Goal: Information Seeking & Learning: Learn about a topic

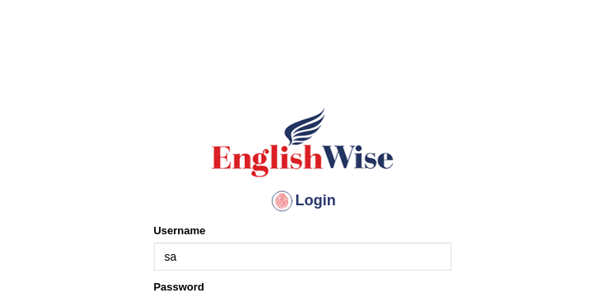
type input "[PERSON_NAME]"
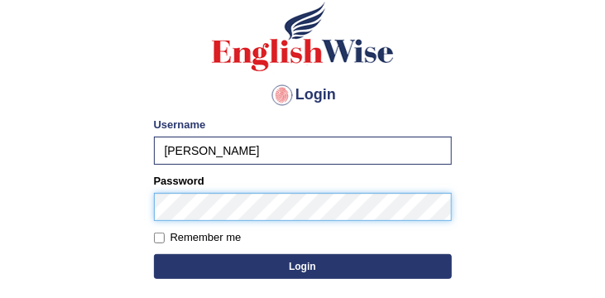
scroll to position [106, 0]
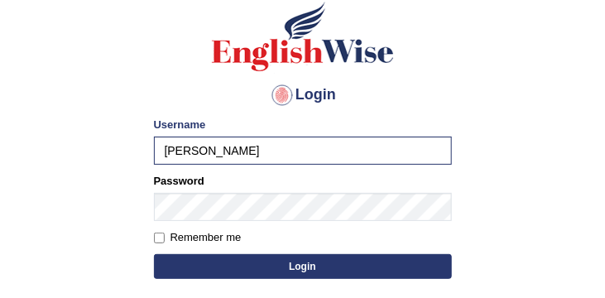
click at [344, 265] on button "Login" at bounding box center [303, 266] width 298 height 25
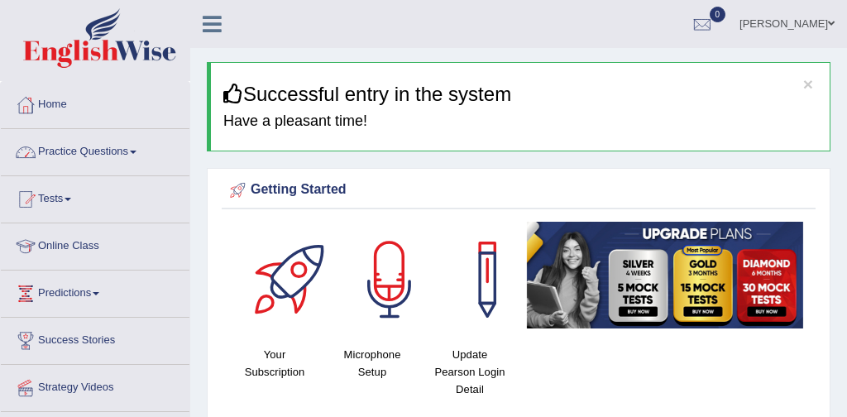
click at [115, 151] on link "Practice Questions" at bounding box center [95, 149] width 189 height 41
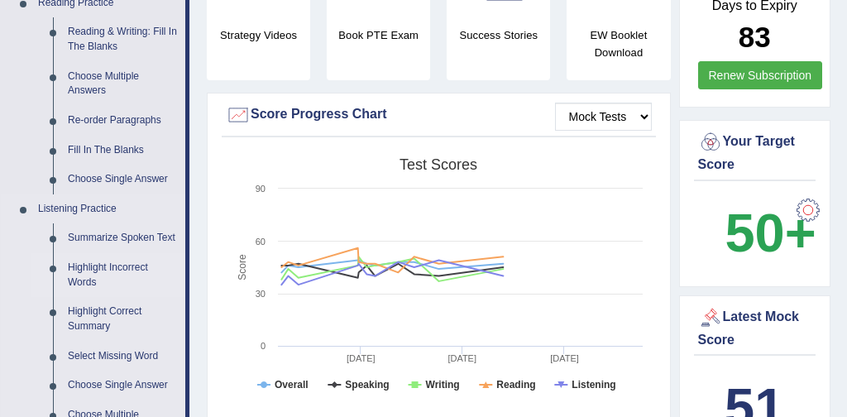
scroll to position [525, 0]
click at [139, 153] on link "Fill In The Blanks" at bounding box center [122, 151] width 125 height 30
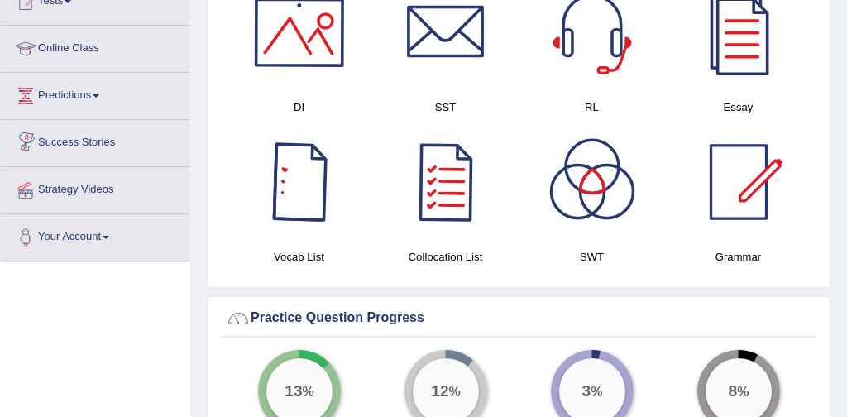
scroll to position [1103, 0]
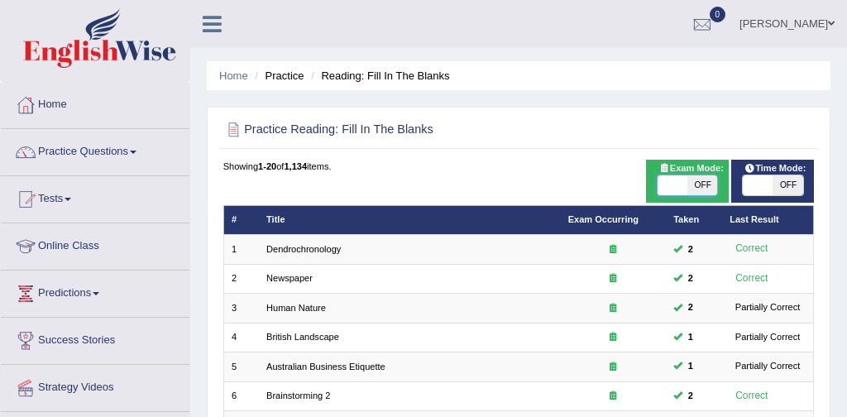
click at [670, 187] on span at bounding box center [673, 185] width 30 height 20
checkbox input "true"
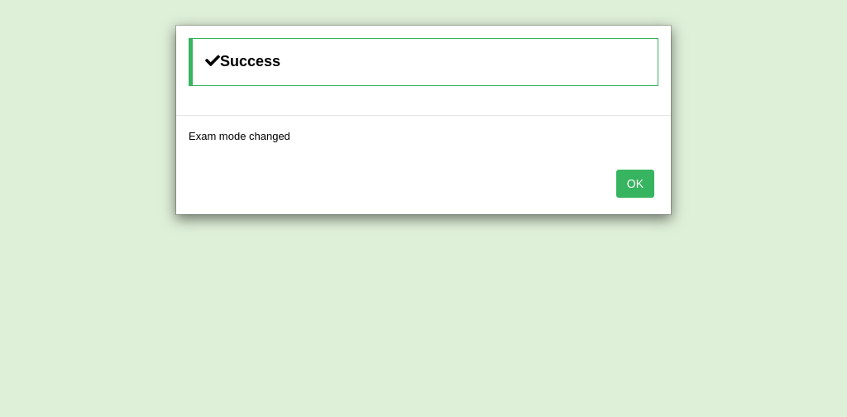
click at [639, 180] on button "OK" at bounding box center [635, 184] width 38 height 28
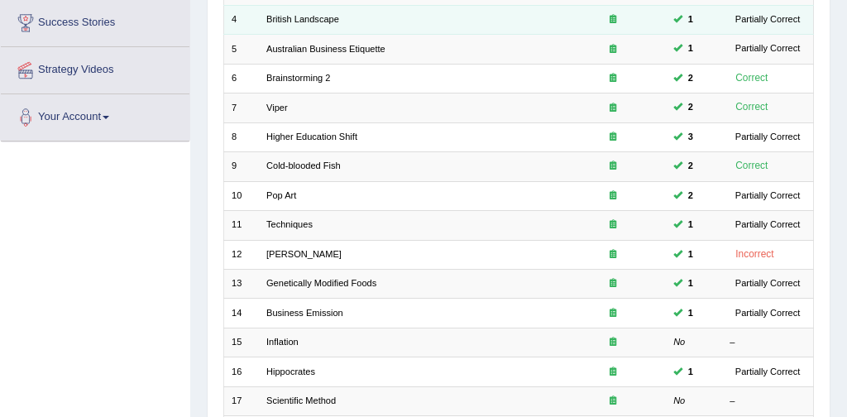
scroll to position [318, 0]
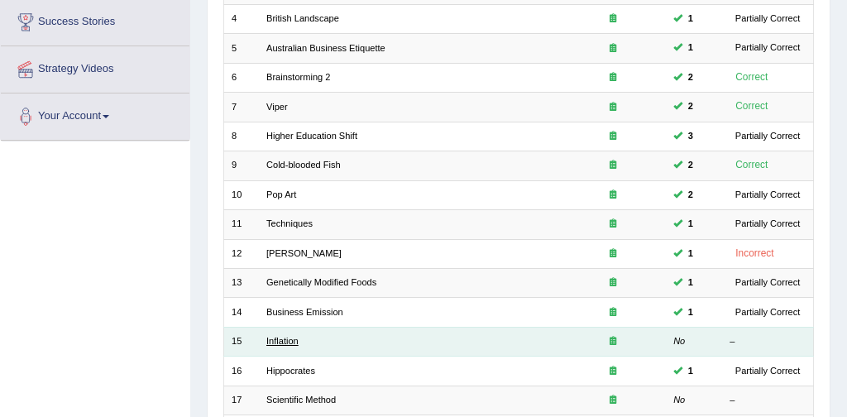
click at [286, 341] on link "Inflation" at bounding box center [282, 341] width 32 height 10
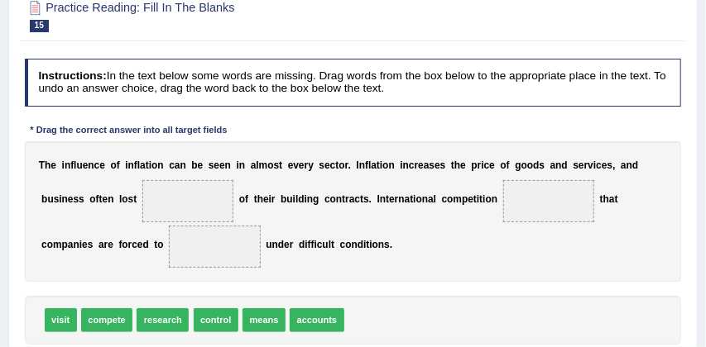
scroll to position [156, 0]
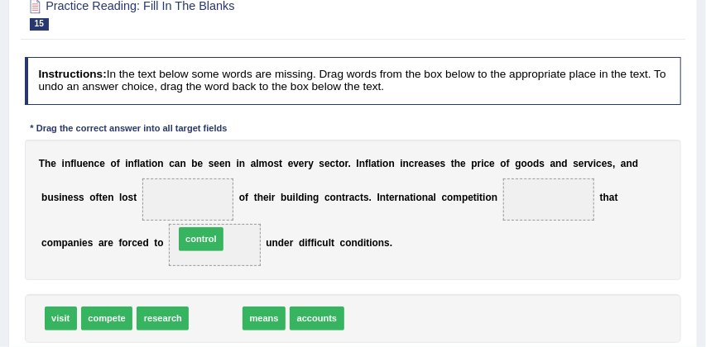
drag, startPoint x: 219, startPoint y: 320, endPoint x: 196, endPoint y: 209, distance: 113.2
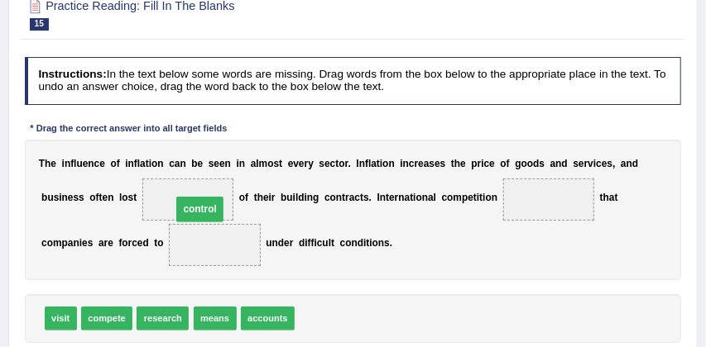
drag, startPoint x: 213, startPoint y: 248, endPoint x: 194, endPoint y: 201, distance: 51.2
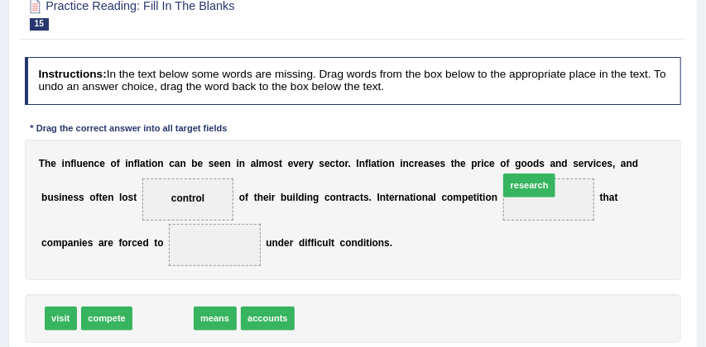
drag, startPoint x: 156, startPoint y: 318, endPoint x: 599, endPoint y: 160, distance: 469.7
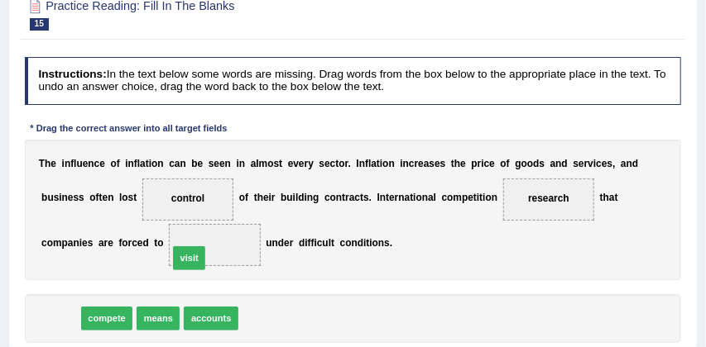
drag, startPoint x: 65, startPoint y: 323, endPoint x: 226, endPoint y: 248, distance: 176.9
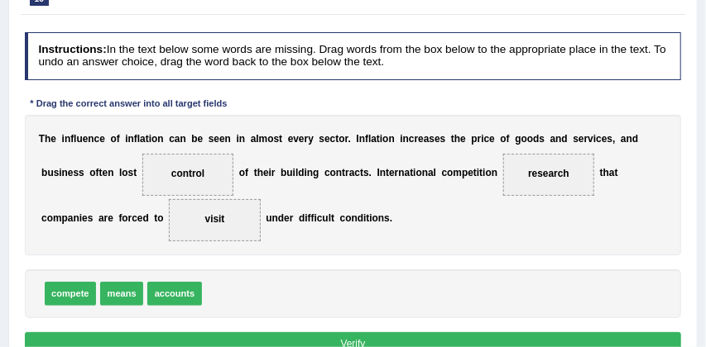
scroll to position [210, 0]
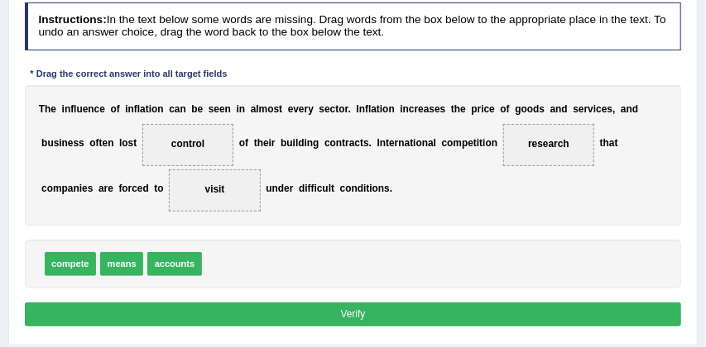
click at [371, 312] on button "Verify" at bounding box center [353, 315] width 657 height 24
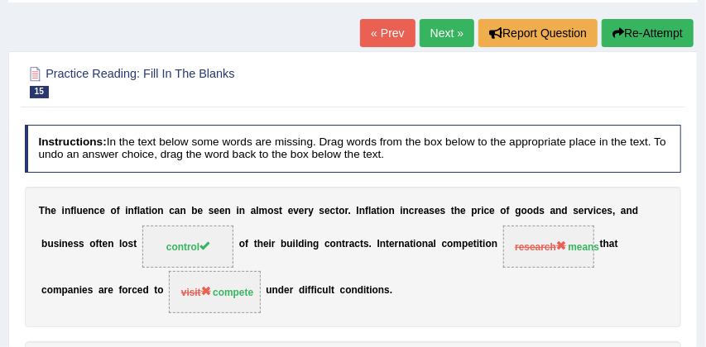
scroll to position [63, 0]
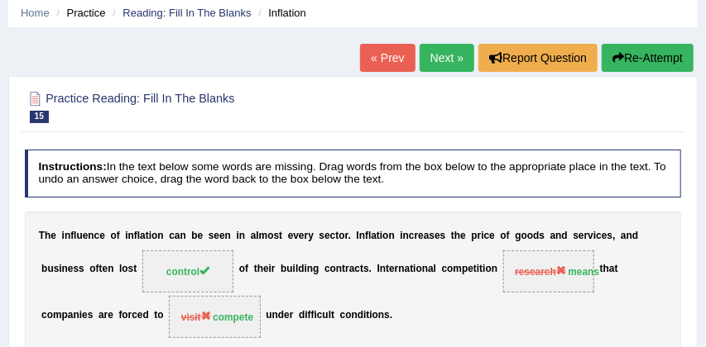
click at [648, 58] on button "Re-Attempt" at bounding box center [647, 58] width 92 height 28
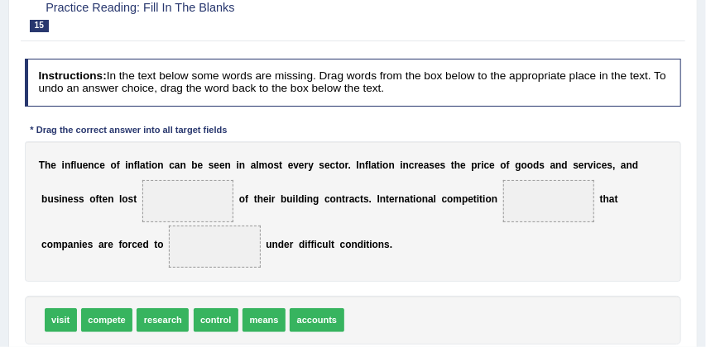
scroll to position [207, 0]
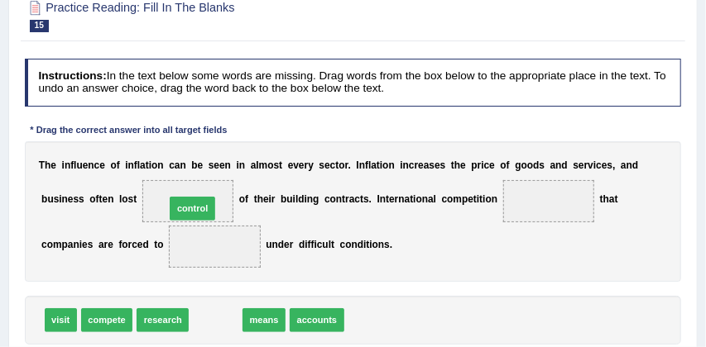
drag, startPoint x: 218, startPoint y: 320, endPoint x: 190, endPoint y: 188, distance: 135.1
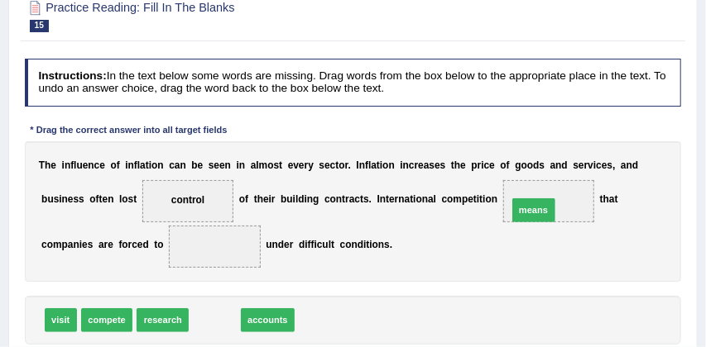
drag, startPoint x: 213, startPoint y: 324, endPoint x: 587, endPoint y: 195, distance: 396.3
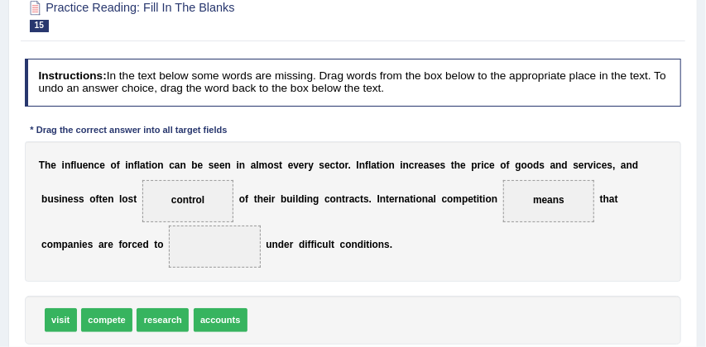
click at [342, 268] on div "T h e i n f l u e n c e o f i n f l a t i o n c a n b e s e e n i n a l m o s t…" at bounding box center [353, 211] width 657 height 141
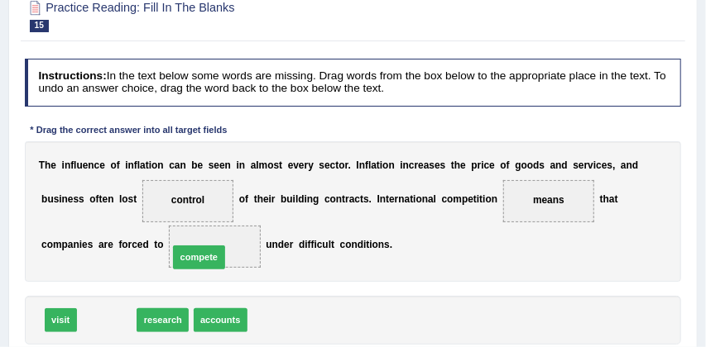
drag, startPoint x: 112, startPoint y: 325, endPoint x: 226, endPoint y: 249, distance: 137.2
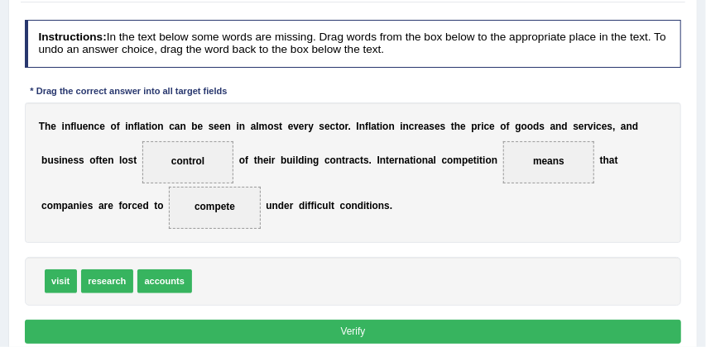
scroll to position [254, 0]
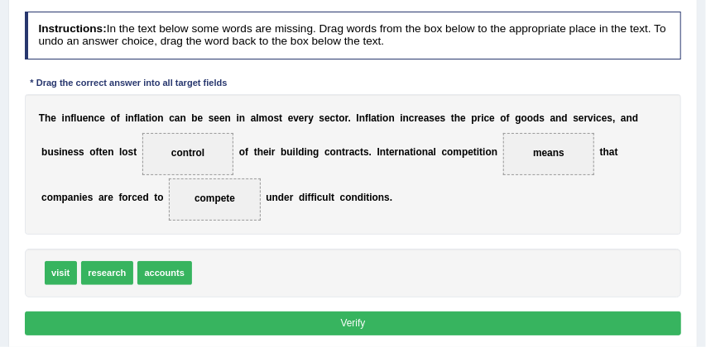
click at [366, 321] on button "Verify" at bounding box center [353, 324] width 657 height 24
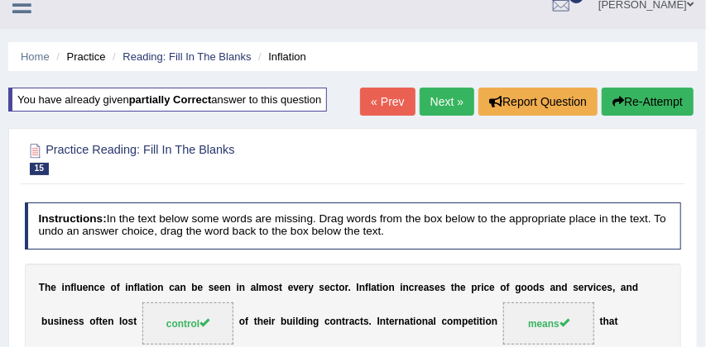
scroll to position [15, 0]
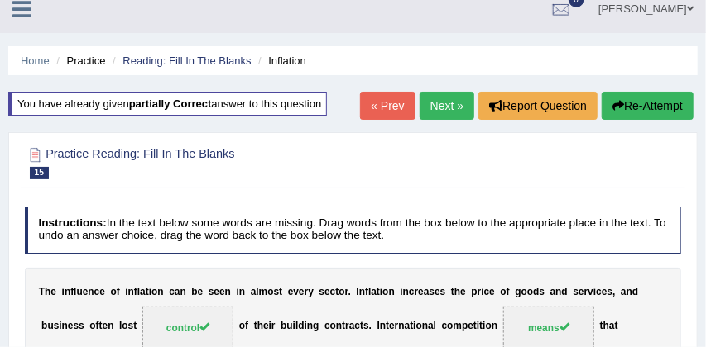
click at [443, 108] on link "Next »" at bounding box center [446, 106] width 55 height 28
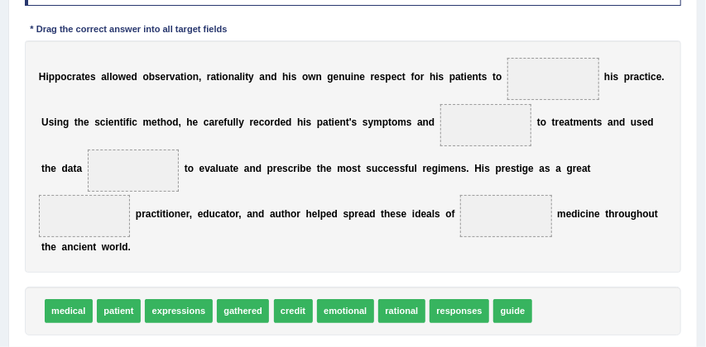
scroll to position [315, 0]
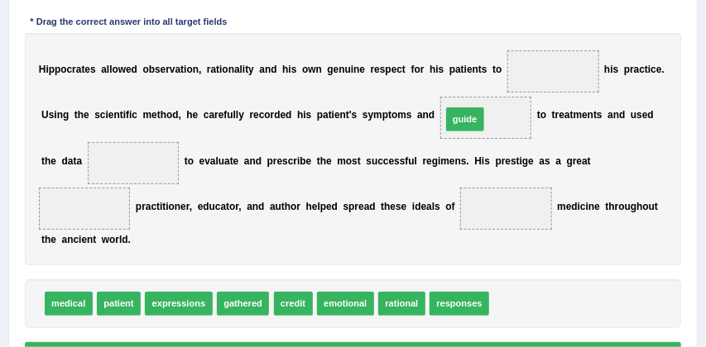
drag, startPoint x: 513, startPoint y: 306, endPoint x: 457, endPoint y: 89, distance: 223.9
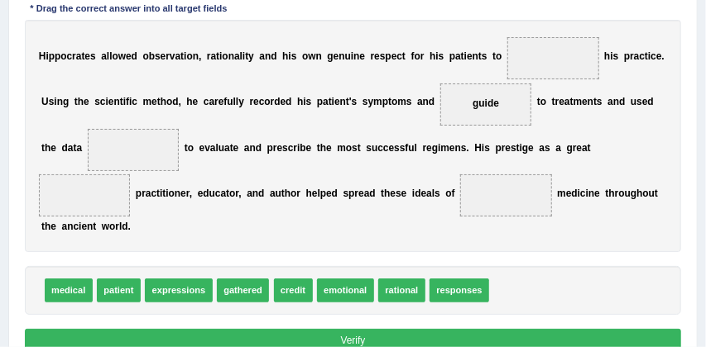
scroll to position [332, 0]
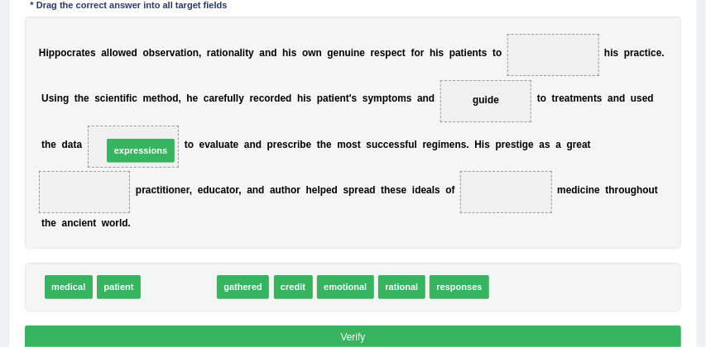
drag, startPoint x: 193, startPoint y: 288, endPoint x: 147, endPoint y: 125, distance: 169.2
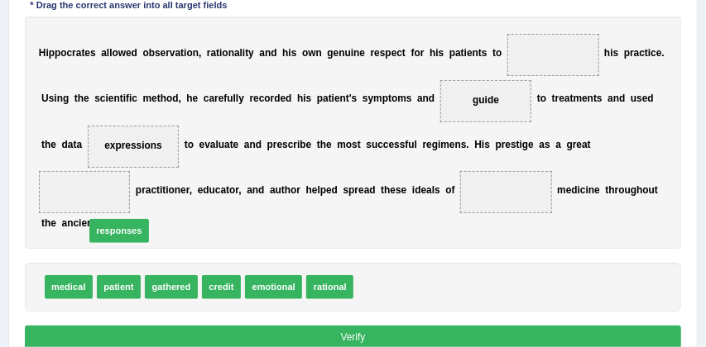
drag, startPoint x: 392, startPoint y: 288, endPoint x: 44, endPoint y: 213, distance: 356.3
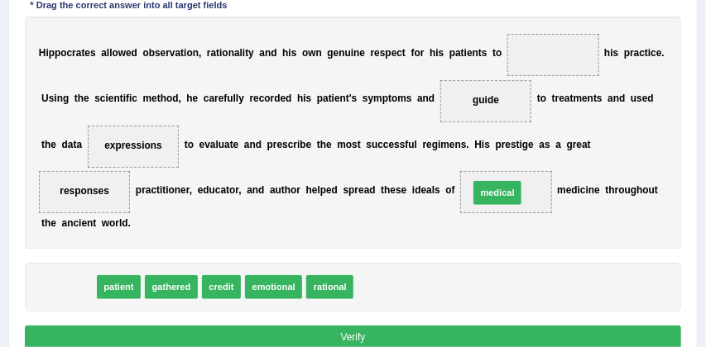
drag, startPoint x: 71, startPoint y: 289, endPoint x: 571, endPoint y: 180, distance: 511.3
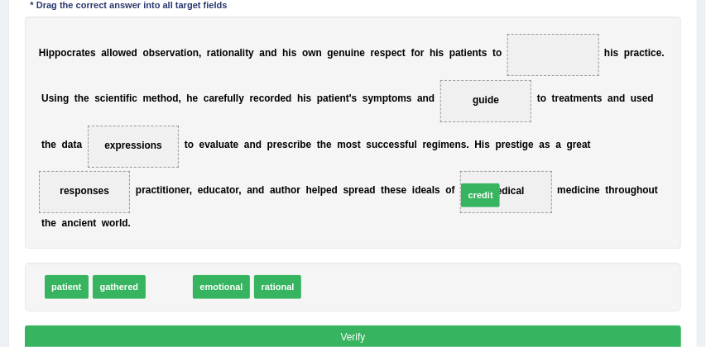
drag, startPoint x: 168, startPoint y: 290, endPoint x: 543, endPoint y: 182, distance: 390.1
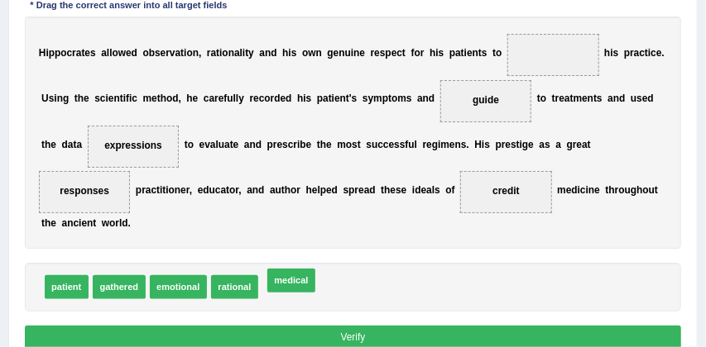
drag, startPoint x: 293, startPoint y: 289, endPoint x: 499, endPoint y: 41, distance: 322.5
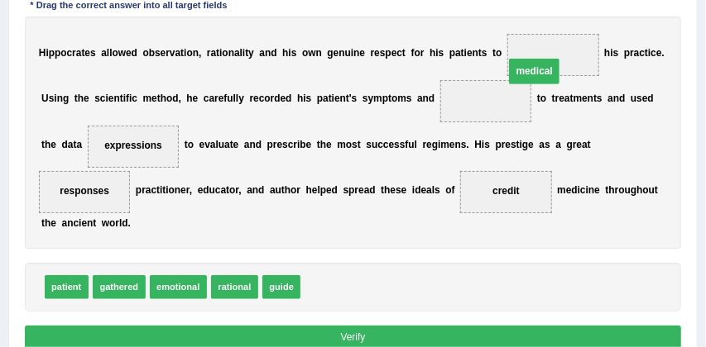
drag, startPoint x: 474, startPoint y: 101, endPoint x: 546, endPoint y: 60, distance: 82.6
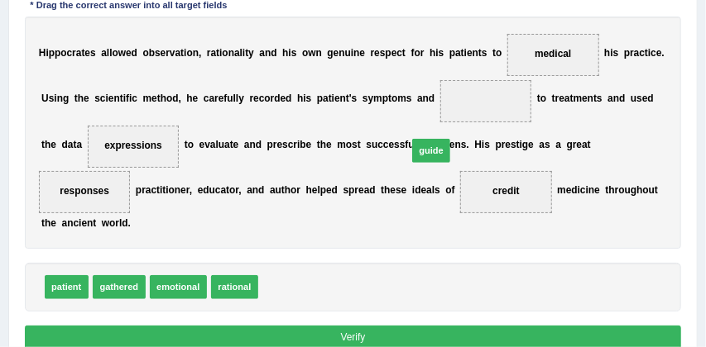
drag, startPoint x: 279, startPoint y: 284, endPoint x: 473, endPoint y: 113, distance: 258.5
click at [472, 113] on div "Instructions: In the text below some words are missing. Drag words from the box…" at bounding box center [352, 144] width 663 height 434
drag, startPoint x: 276, startPoint y: 284, endPoint x: 434, endPoint y: 158, distance: 201.9
click at [434, 161] on div "Instructions: In the text below some words are missing. Drag words from the box…" at bounding box center [352, 144] width 663 height 434
drag, startPoint x: 284, startPoint y: 287, endPoint x: 484, endPoint y: 70, distance: 295.1
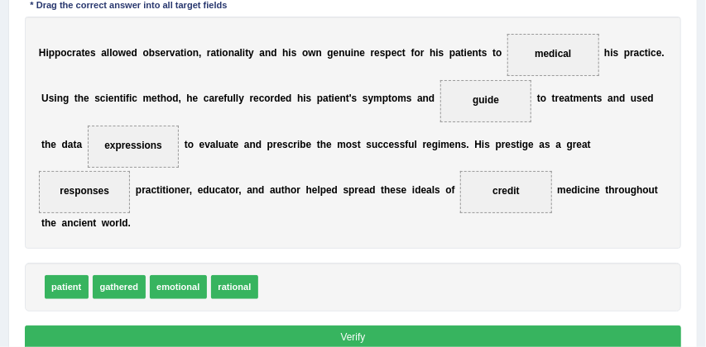
click at [362, 338] on button "Verify" at bounding box center [353, 338] width 657 height 24
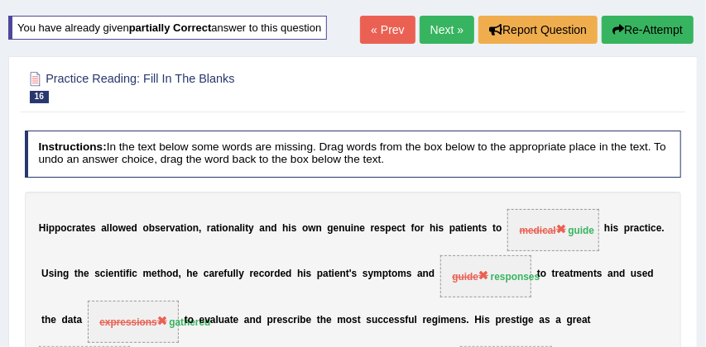
scroll to position [73, 0]
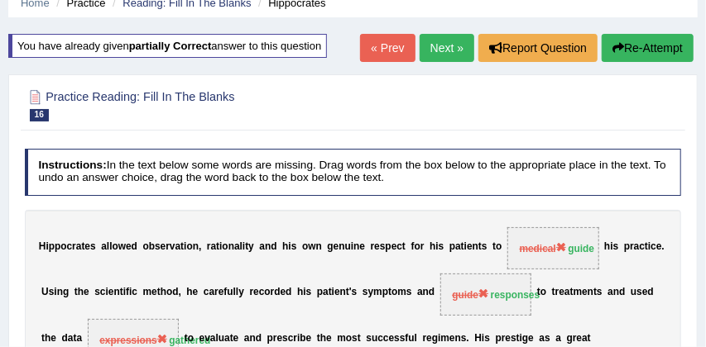
click at [660, 45] on button "Re-Attempt" at bounding box center [647, 48] width 92 height 28
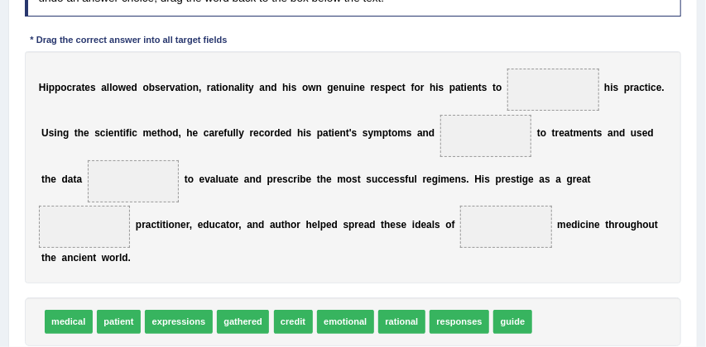
scroll to position [298, 0]
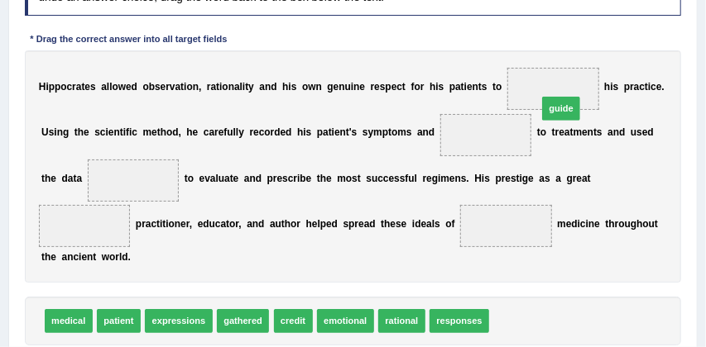
drag, startPoint x: 514, startPoint y: 322, endPoint x: 572, endPoint y: 67, distance: 261.3
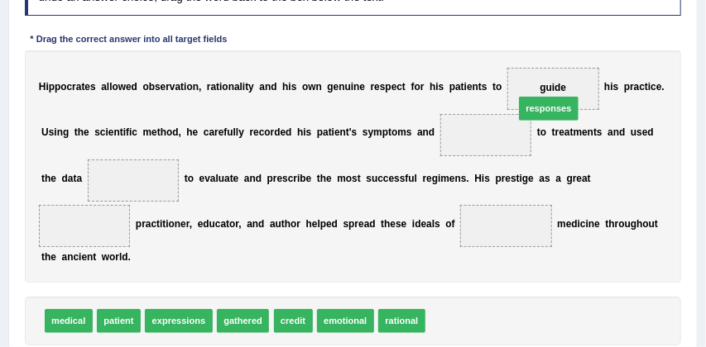
drag, startPoint x: 467, startPoint y: 323, endPoint x: 573, endPoint y: 70, distance: 274.7
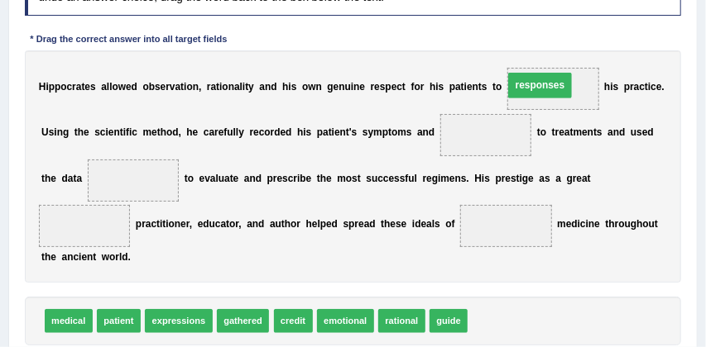
drag, startPoint x: 493, startPoint y: 137, endPoint x: 557, endPoint y: 81, distance: 85.0
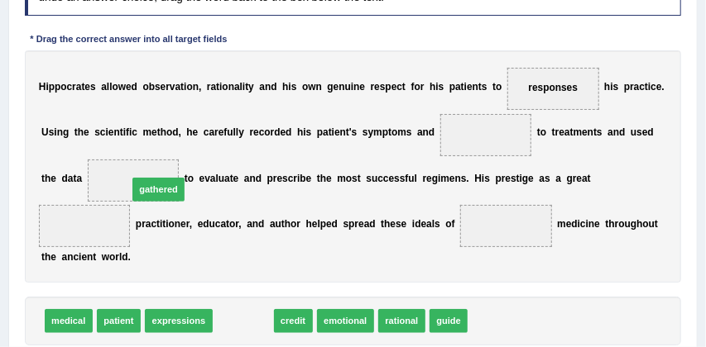
drag, startPoint x: 249, startPoint y: 322, endPoint x: 150, endPoint y: 167, distance: 183.8
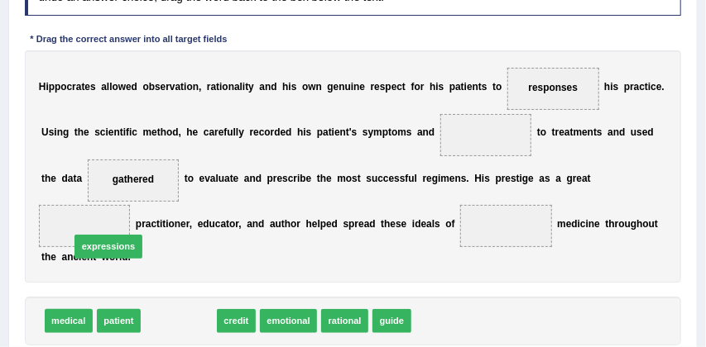
drag, startPoint x: 188, startPoint y: 323, endPoint x: 100, endPoint y: 232, distance: 127.0
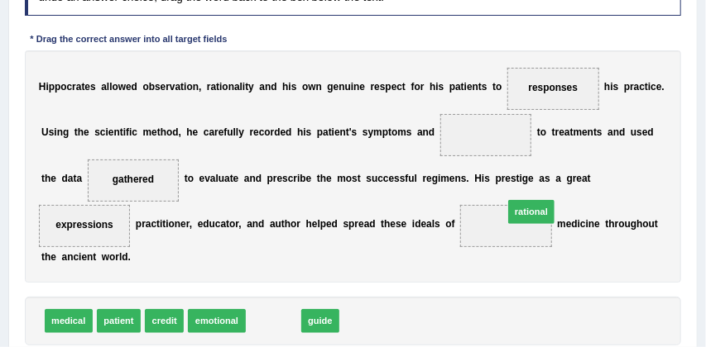
drag, startPoint x: 279, startPoint y: 322, endPoint x: 582, endPoint y: 194, distance: 329.6
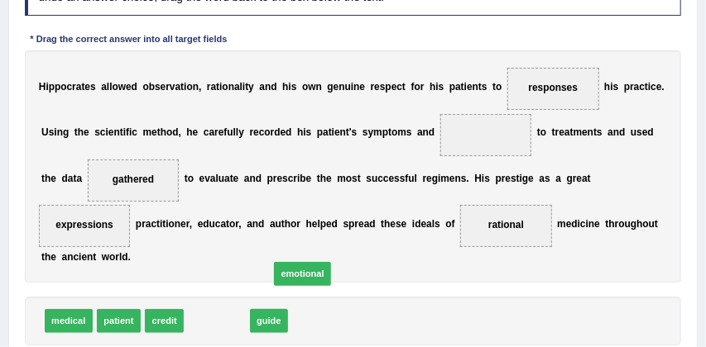
drag, startPoint x: 209, startPoint y: 323, endPoint x: 315, endPoint y: 280, distance: 114.0
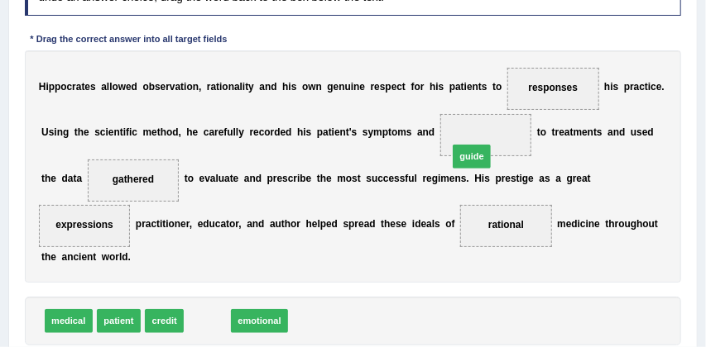
drag, startPoint x: 205, startPoint y: 322, endPoint x: 519, endPoint y: 122, distance: 372.0
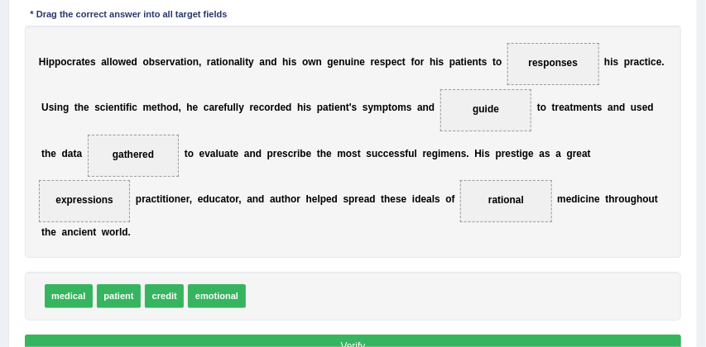
scroll to position [335, 0]
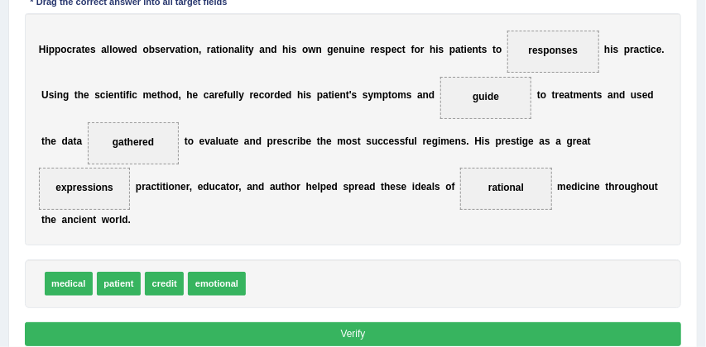
click at [389, 335] on button "Verify" at bounding box center [353, 335] width 657 height 24
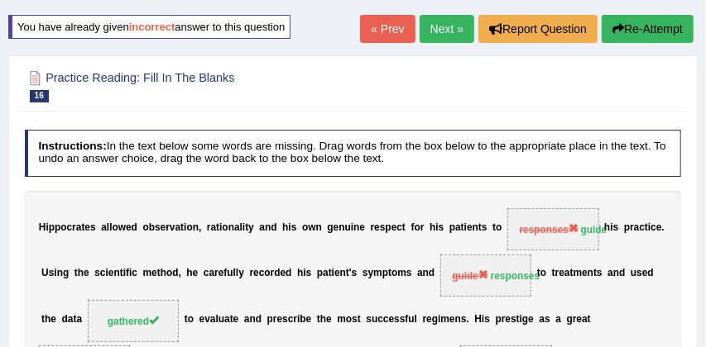
scroll to position [64, 0]
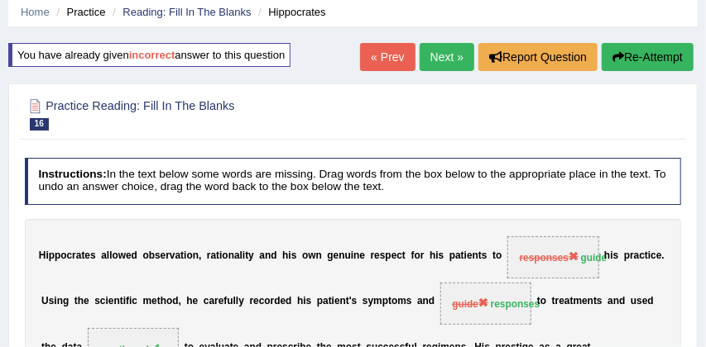
click at [663, 55] on button "Re-Attempt" at bounding box center [647, 57] width 92 height 28
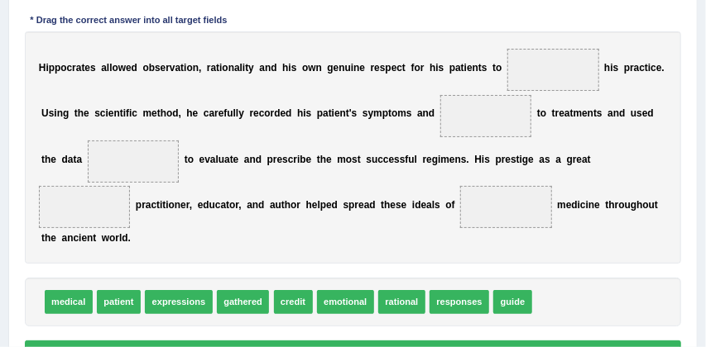
scroll to position [323, 0]
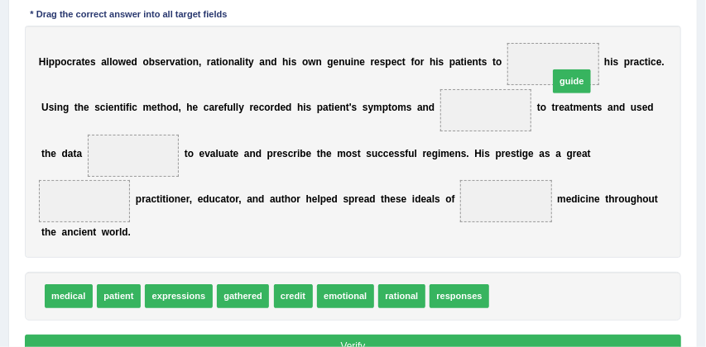
drag, startPoint x: 510, startPoint y: 295, endPoint x: 574, endPoint y: 35, distance: 268.3
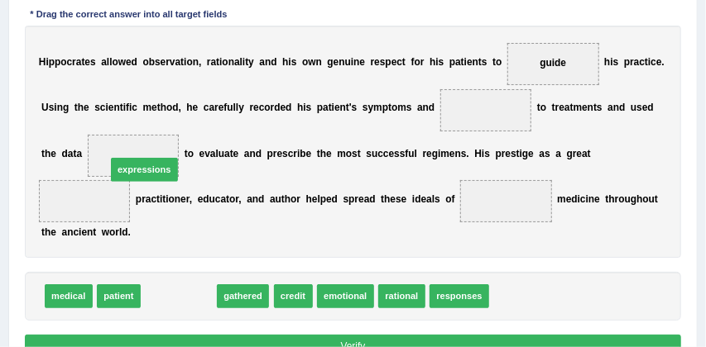
drag, startPoint x: 192, startPoint y: 297, endPoint x: 151, endPoint y: 148, distance: 154.3
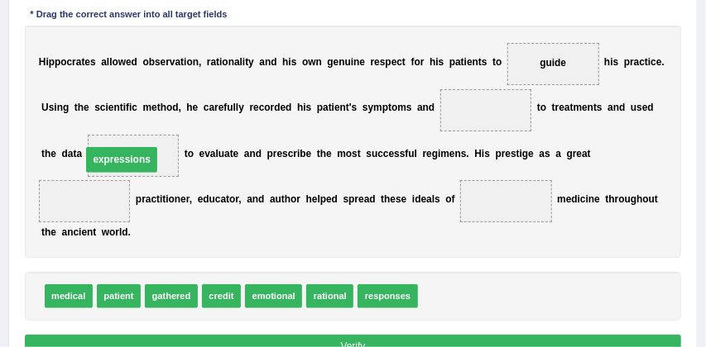
drag, startPoint x: 108, startPoint y: 204, endPoint x: 149, endPoint y: 157, distance: 62.7
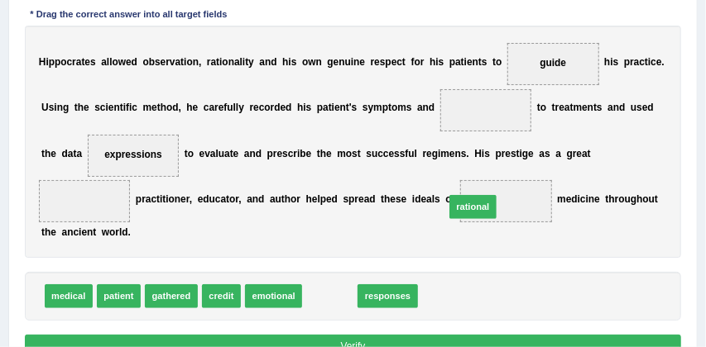
drag, startPoint x: 333, startPoint y: 299, endPoint x: 526, endPoint y: 184, distance: 225.2
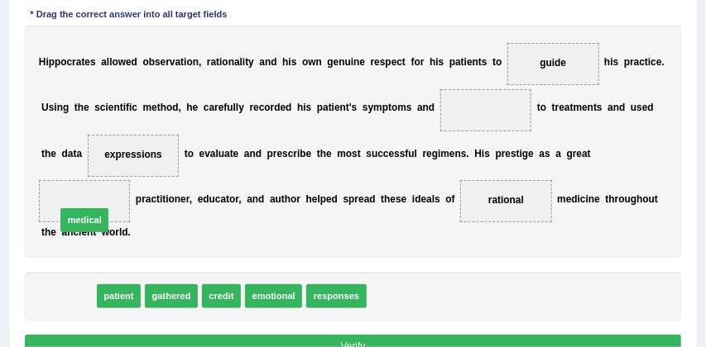
drag, startPoint x: 68, startPoint y: 299, endPoint x: 87, endPoint y: 207, distance: 93.8
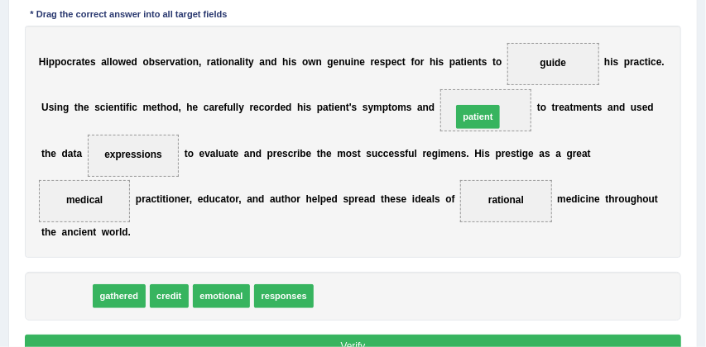
drag, startPoint x: 70, startPoint y: 297, endPoint x: 562, endPoint y: 84, distance: 535.7
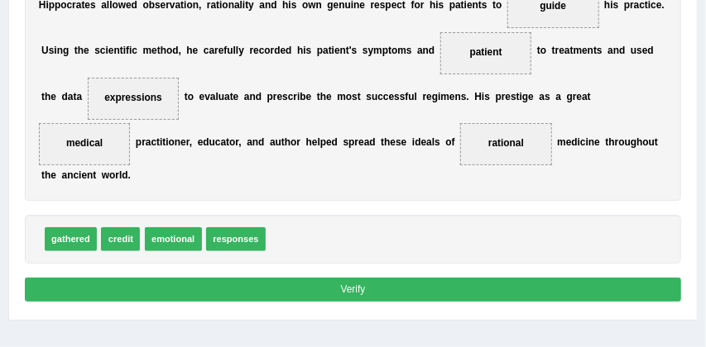
scroll to position [381, 0]
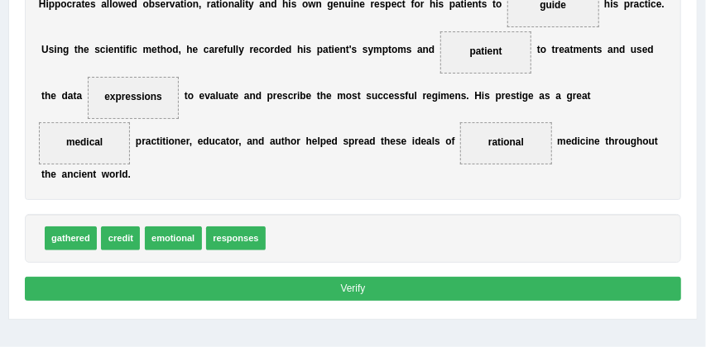
click at [449, 289] on button "Verify" at bounding box center [353, 289] width 657 height 24
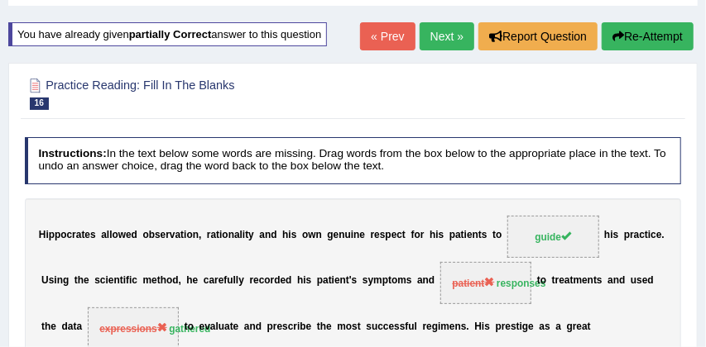
scroll to position [69, 0]
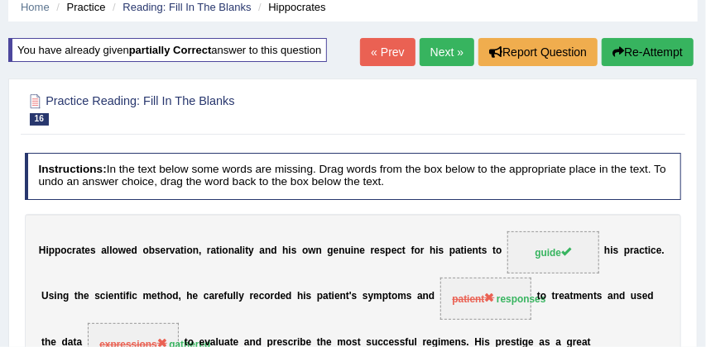
click at [665, 44] on button "Re-Attempt" at bounding box center [647, 52] width 92 height 28
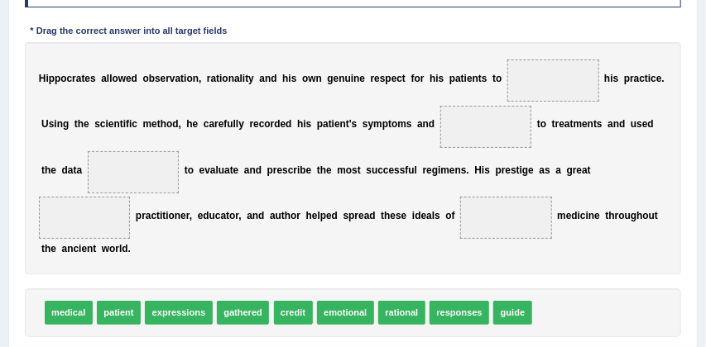
scroll to position [307, 0]
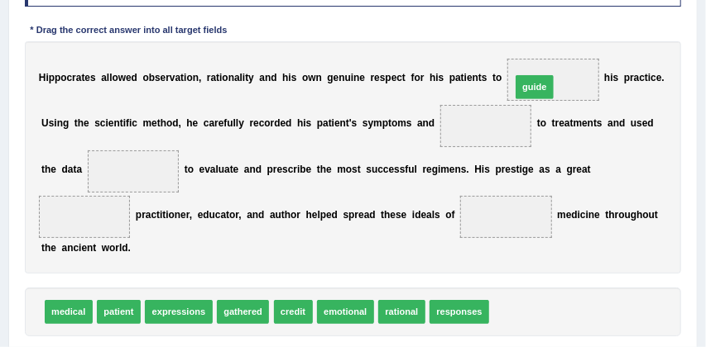
drag, startPoint x: 514, startPoint y: 310, endPoint x: 538, endPoint y: 45, distance: 265.8
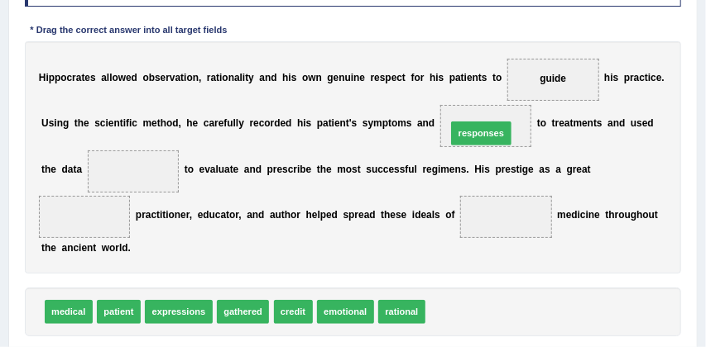
drag, startPoint x: 468, startPoint y: 310, endPoint x: 494, endPoint y: 100, distance: 211.7
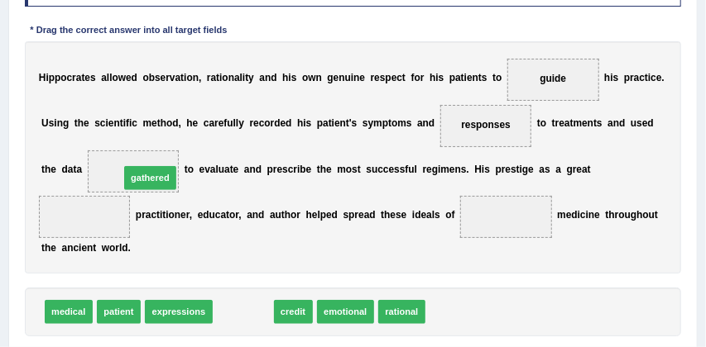
drag, startPoint x: 250, startPoint y: 318, endPoint x: 141, endPoint y: 160, distance: 191.4
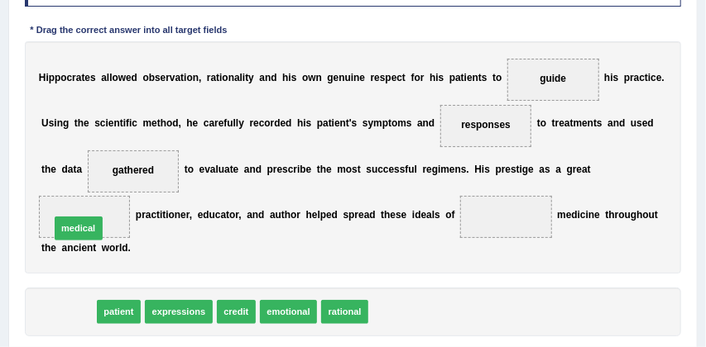
drag, startPoint x: 72, startPoint y: 314, endPoint x: 84, endPoint y: 216, distance: 99.1
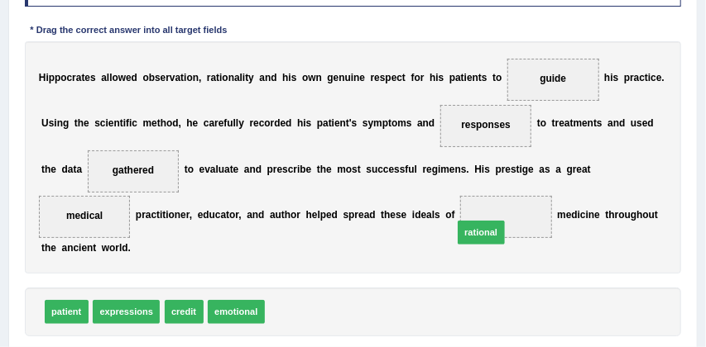
drag, startPoint x: 286, startPoint y: 314, endPoint x: 520, endPoint y: 216, distance: 254.0
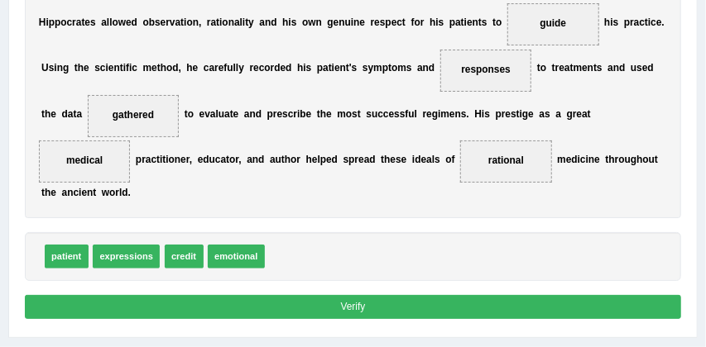
scroll to position [369, 0]
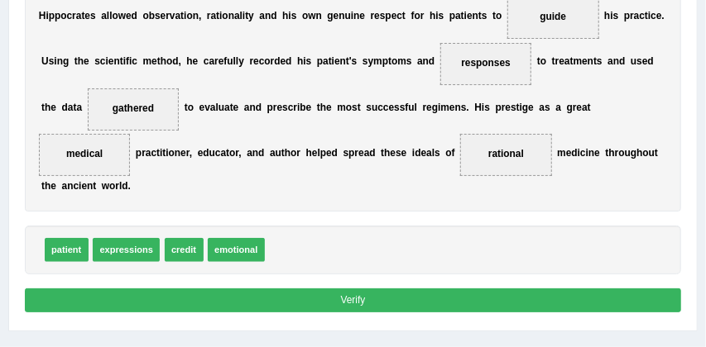
click at [453, 296] on button "Verify" at bounding box center [353, 301] width 657 height 24
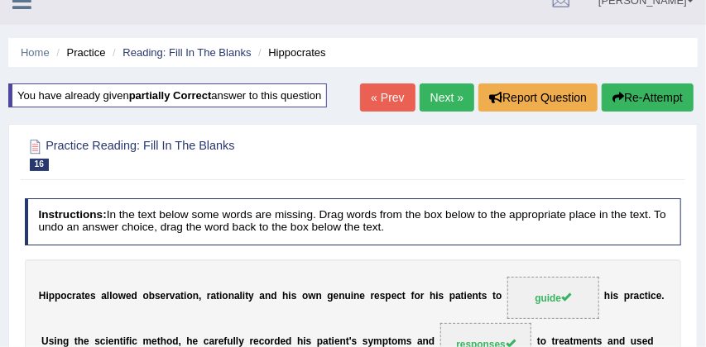
scroll to position [22, 0]
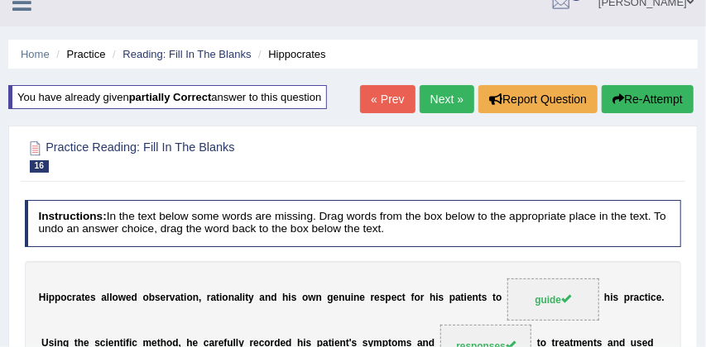
click at [434, 97] on link "Next »" at bounding box center [446, 99] width 55 height 28
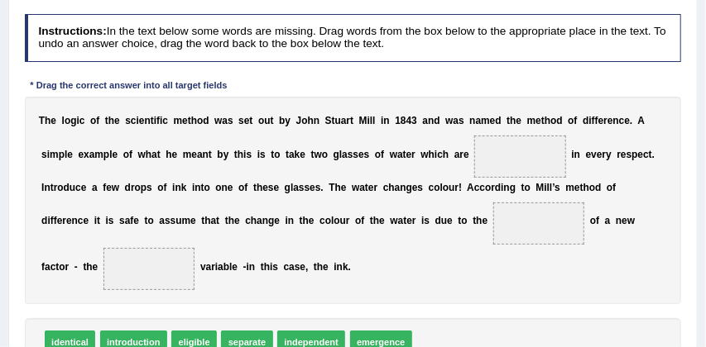
scroll to position [199, 0]
